Goal: Task Accomplishment & Management: Manage account settings

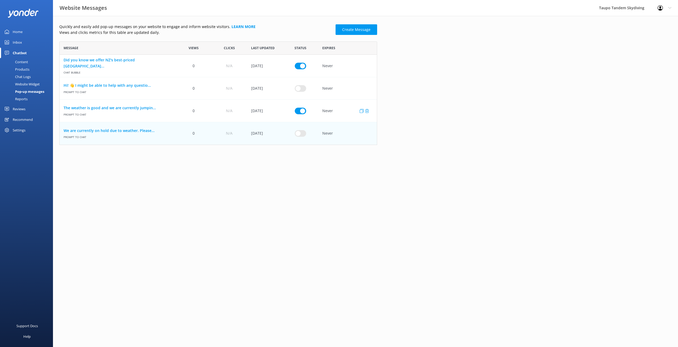
scroll to position [104, 318]
click at [146, 106] on link "The weather is good and we are currently jumpin..." at bounding box center [118, 108] width 108 height 6
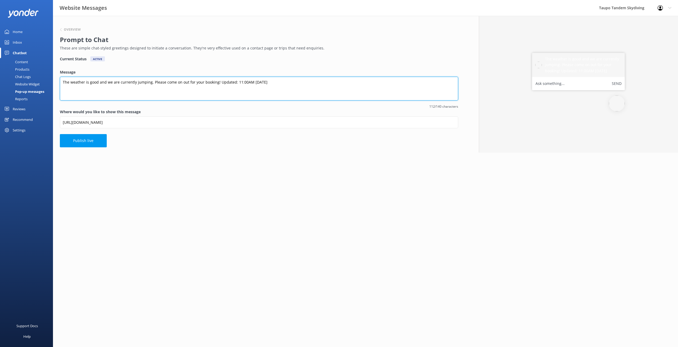
click at [254, 80] on textarea "The weather is good and we are currently jumping. Please come on out for your b…" at bounding box center [259, 89] width 398 height 24
drag, startPoint x: 242, startPoint y: 80, endPoint x: 257, endPoint y: 95, distance: 20.8
click at [242, 81] on textarea "The weather is good and we are currently jumping. Please come on out for your b…" at bounding box center [259, 89] width 398 height 24
type textarea "The weather is good and we are currently jumping. Please come on out for your b…"
click at [261, 62] on div "Overview Prompt to Chat These are simple chat-styled greetings designed to init…" at bounding box center [259, 84] width 412 height 137
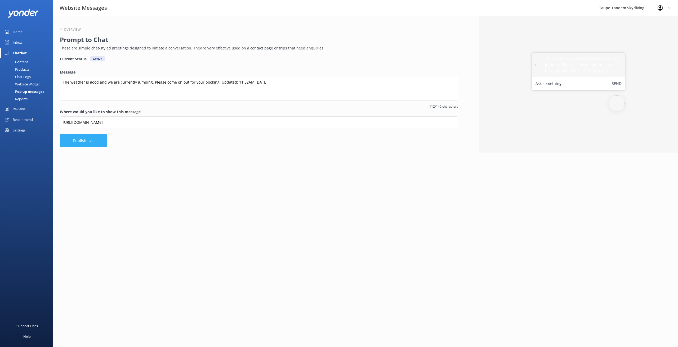
click at [94, 140] on button "Publish live" at bounding box center [83, 140] width 47 height 13
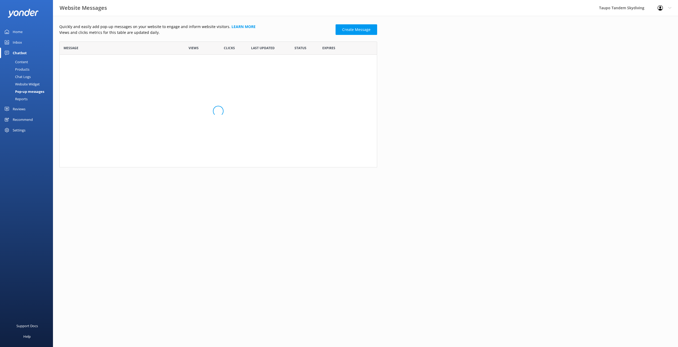
scroll to position [104, 318]
